Goal: Find contact information: Find contact information

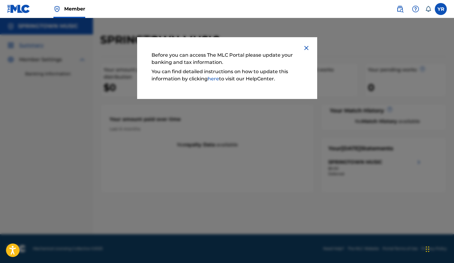
click at [306, 46] on img at bounding box center [305, 47] width 7 height 7
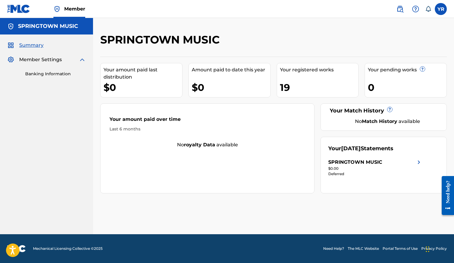
click at [414, 10] on img at bounding box center [415, 8] width 7 height 7
click at [442, 10] on label at bounding box center [440, 9] width 12 height 12
click at [440, 9] on input "YR [PERSON_NAME] [EMAIL_ADDRESS][DOMAIN_NAME] Notification Preferences Profile …" at bounding box center [440, 9] width 0 height 0
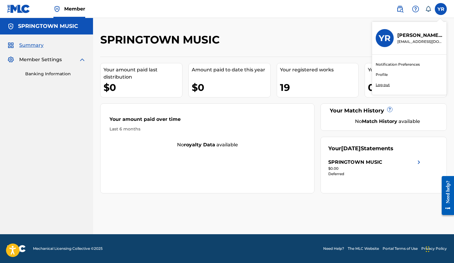
click at [403, 8] on img at bounding box center [399, 8] width 7 height 7
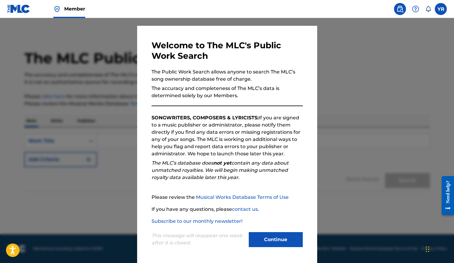
scroll to position [11, 0]
click at [269, 236] on button "Continue" at bounding box center [275, 239] width 54 height 15
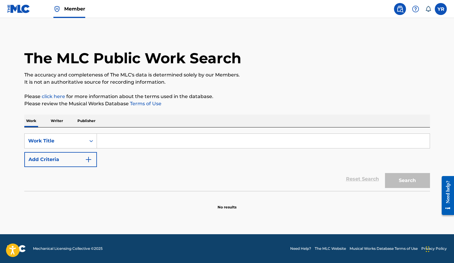
click at [180, 144] on input "Search Form" at bounding box center [263, 141] width 332 height 14
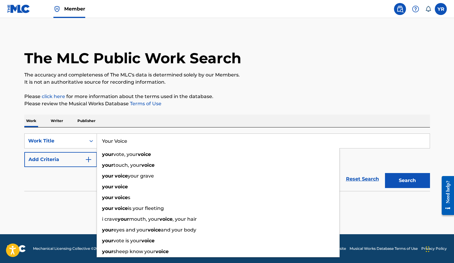
type input "Your Voice"
click at [407, 180] on button "Search" at bounding box center [407, 180] width 45 height 15
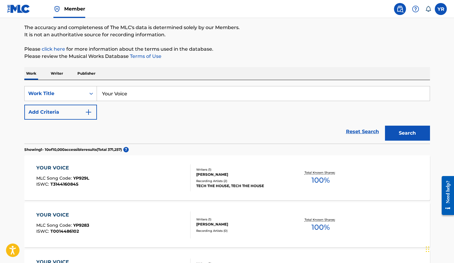
scroll to position [49, 0]
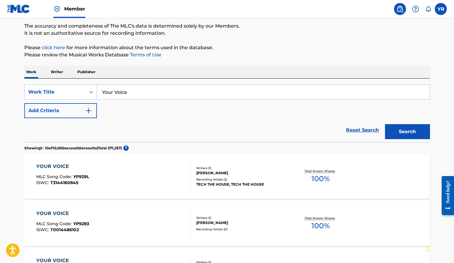
click at [94, 111] on button "Add Criteria" at bounding box center [60, 110] width 73 height 15
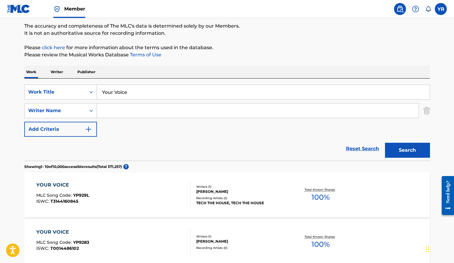
click at [118, 110] on input "Search Form" at bounding box center [257, 110] width 321 height 14
type input "[PERSON_NAME]"
click at [407, 150] on button "Search" at bounding box center [407, 150] width 45 height 15
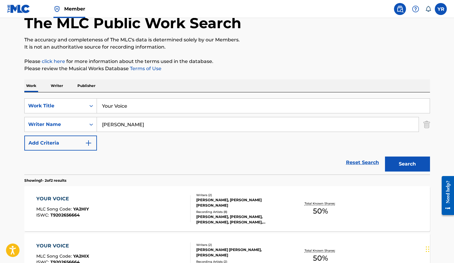
scroll to position [34, 0]
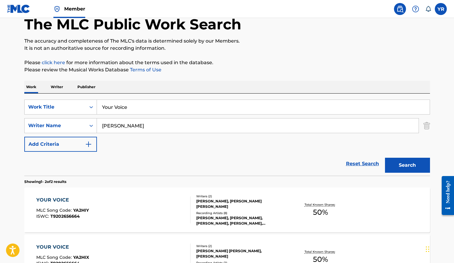
click at [87, 85] on p "Publisher" at bounding box center [87, 87] width 22 height 13
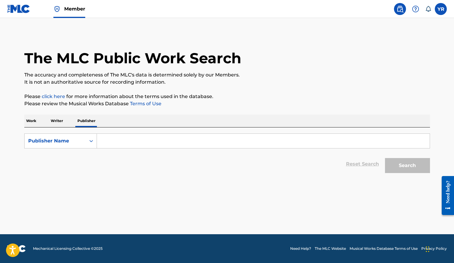
click at [115, 136] on input "Search Form" at bounding box center [263, 141] width 332 height 14
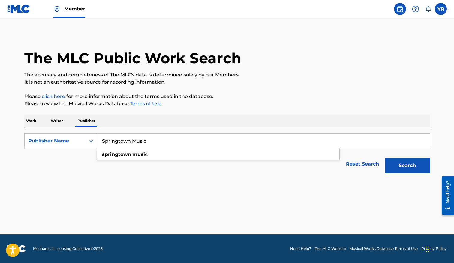
type input "Springtown Music"
click at [407, 165] on button "Search" at bounding box center [407, 165] width 45 height 15
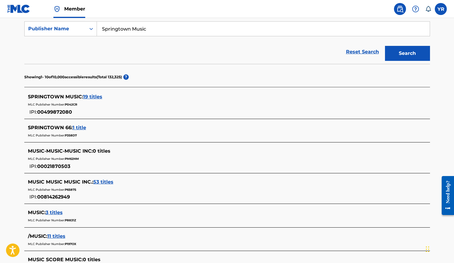
scroll to position [113, 0]
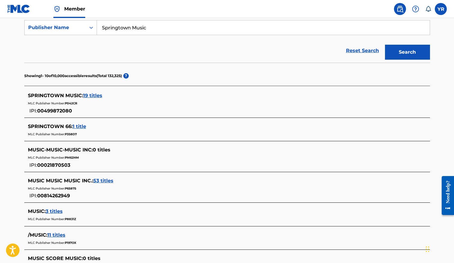
click at [96, 96] on span "19 titles" at bounding box center [92, 96] width 19 height 6
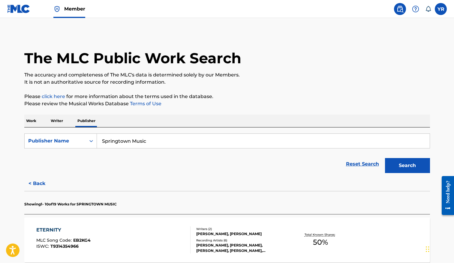
scroll to position [0, 0]
click at [429, 7] on icon at bounding box center [428, 9] width 6 height 6
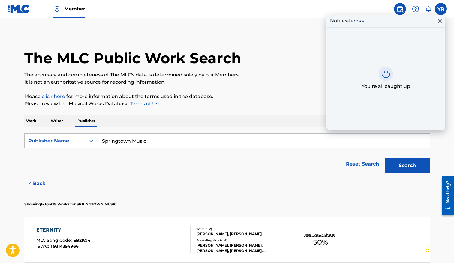
click at [270, 66] on div "The MLC Public Work Search" at bounding box center [226, 55] width 405 height 44
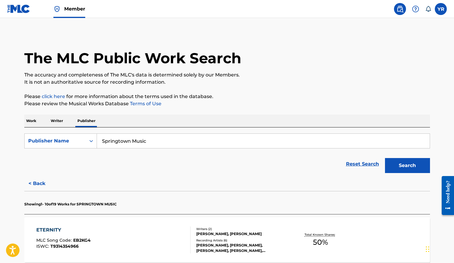
click at [414, 10] on img at bounding box center [415, 8] width 7 height 7
click at [408, 37] on p "View portal intro" at bounding box center [415, 39] width 51 height 14
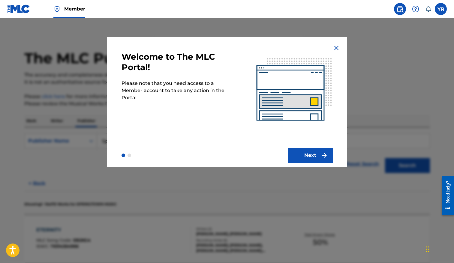
click at [337, 49] on img at bounding box center [335, 47] width 7 height 7
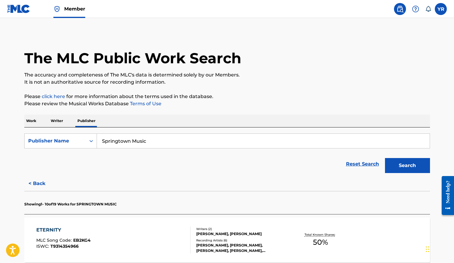
click at [428, 9] on icon at bounding box center [428, 9] width 6 height 6
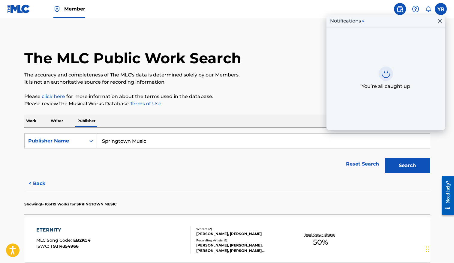
click at [417, 9] on img at bounding box center [415, 8] width 7 height 7
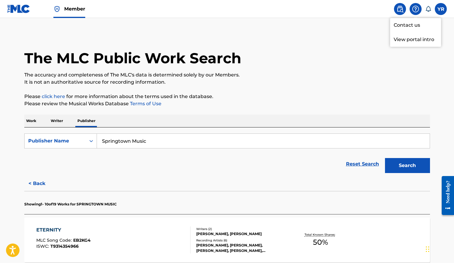
click at [410, 23] on link "Contact us" at bounding box center [415, 25] width 51 height 14
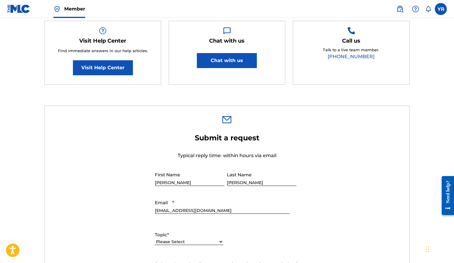
scroll to position [62, 0]
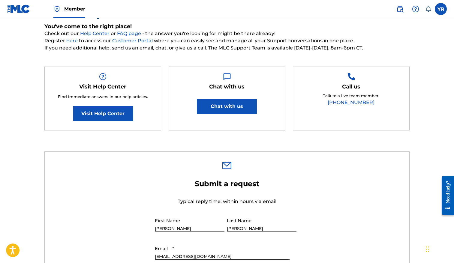
click at [228, 101] on button "Chat with us" at bounding box center [227, 106] width 60 height 15
